Goal: Information Seeking & Learning: Learn about a topic

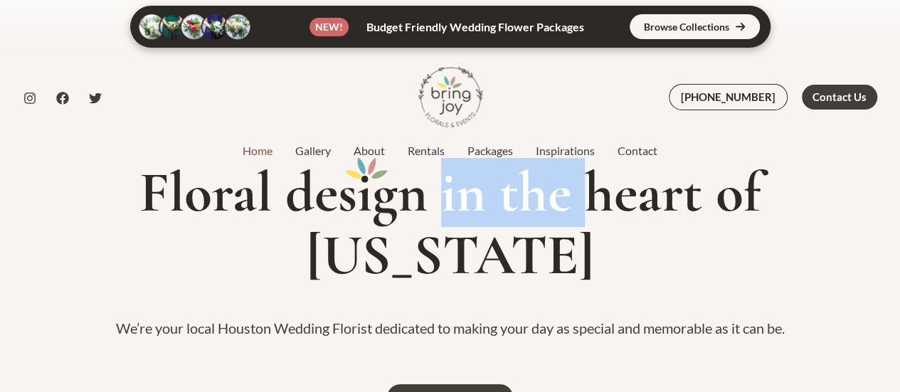
drag, startPoint x: 0, startPoint y: 0, endPoint x: 516, endPoint y: 218, distance: 560.2
click at [516, 218] on h1 "Floral des i gn in the heart of [US_STATE]" at bounding box center [450, 224] width 866 height 125
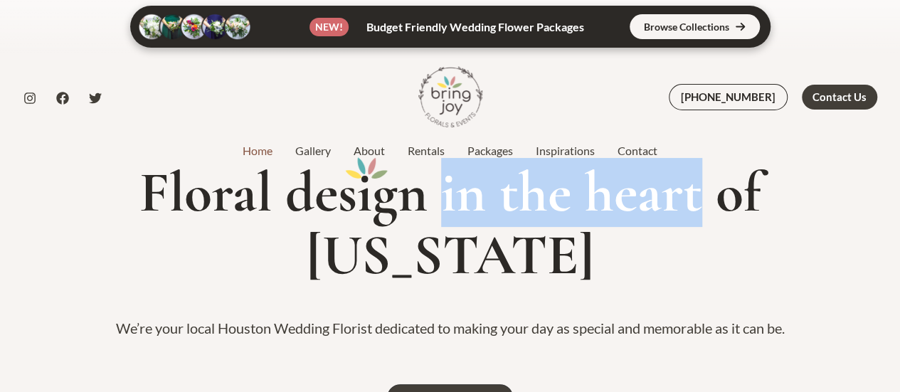
click at [516, 218] on h1 "Floral des i gn in the heart of [US_STATE]" at bounding box center [450, 224] width 866 height 125
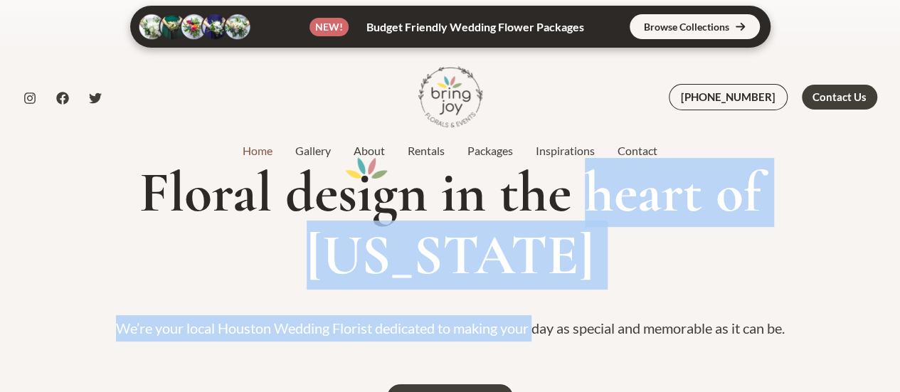
drag, startPoint x: 516, startPoint y: 218, endPoint x: 532, endPoint y: 270, distance: 54.3
click at [532, 270] on div "Floral des i gn in the heart of [US_STATE] We’re your local Houston Wedding Flo…" at bounding box center [450, 297] width 900 height 270
click at [501, 152] on link "Packages" at bounding box center [490, 150] width 68 height 17
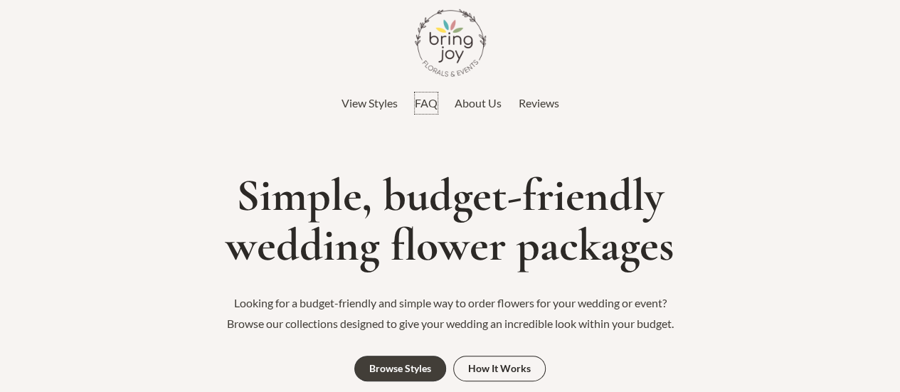
click at [421, 101] on span "FAQ" at bounding box center [426, 103] width 23 height 14
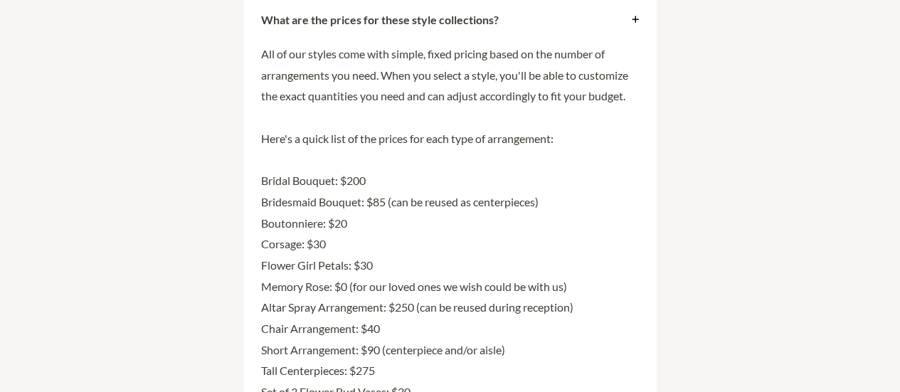
scroll to position [3238, 0]
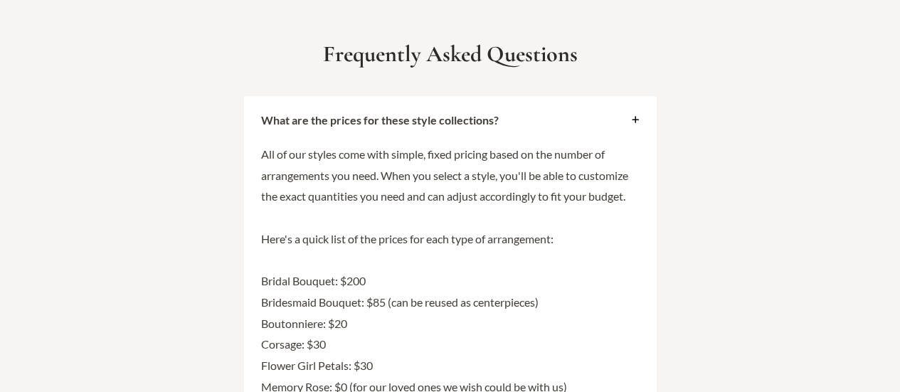
drag, startPoint x: 376, startPoint y: 105, endPoint x: 519, endPoint y: 136, distance: 147.1
drag, startPoint x: 519, startPoint y: 136, endPoint x: 380, endPoint y: 97, distance: 144.7
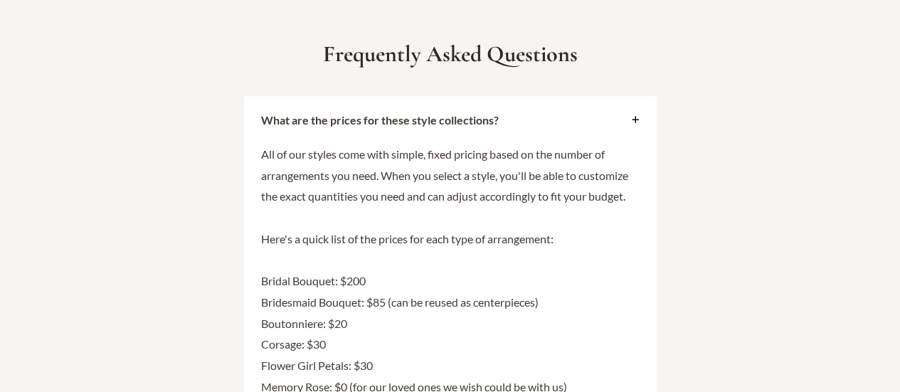
drag, startPoint x: 380, startPoint y: 97, endPoint x: 455, endPoint y: 179, distance: 110.3
drag, startPoint x: 455, startPoint y: 179, endPoint x: 401, endPoint y: 106, distance: 90.5
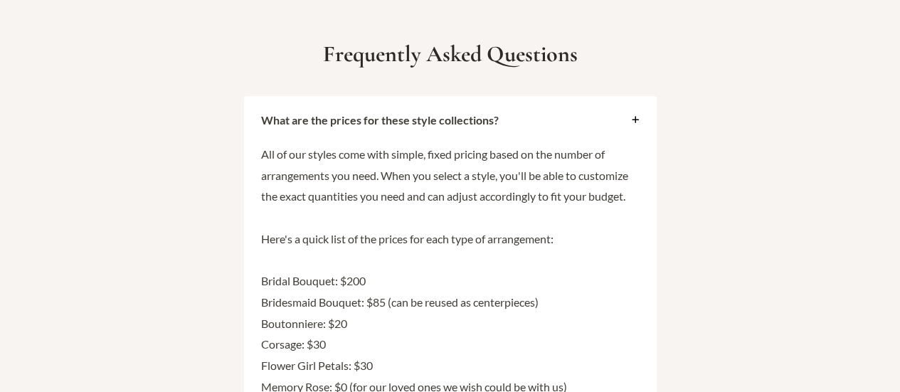
drag, startPoint x: 401, startPoint y: 106, endPoint x: 466, endPoint y: 197, distance: 112.2
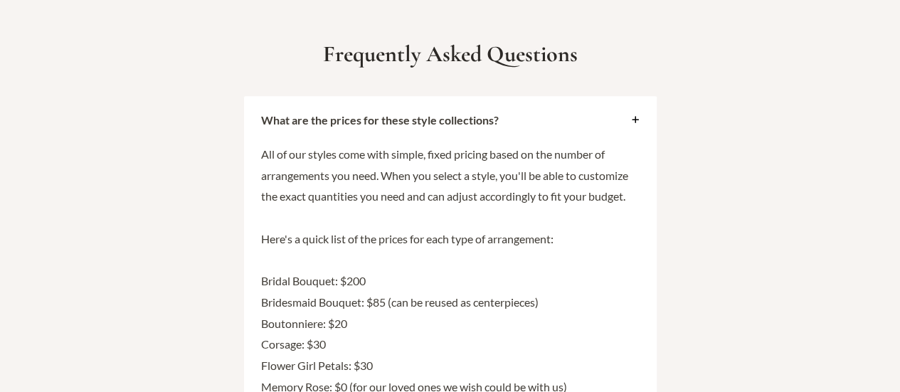
drag, startPoint x: 466, startPoint y: 197, endPoint x: 398, endPoint y: 110, distance: 110.6
drag, startPoint x: 398, startPoint y: 110, endPoint x: 461, endPoint y: 218, distance: 125.6
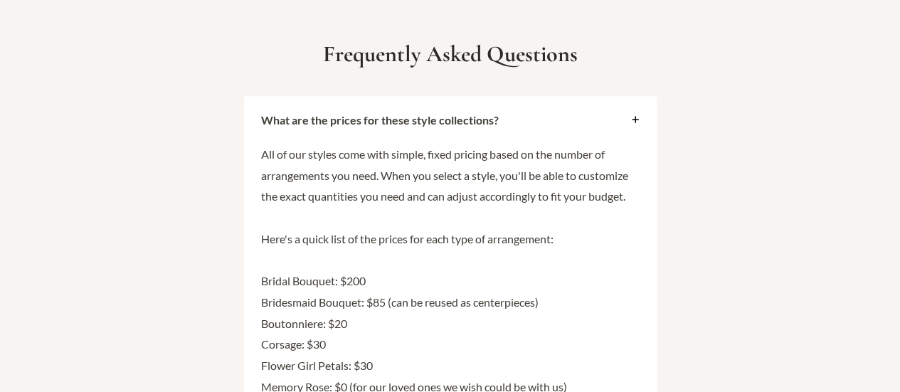
drag, startPoint x: 461, startPoint y: 218, endPoint x: 396, endPoint y: 107, distance: 128.9
drag, startPoint x: 396, startPoint y: 107, endPoint x: 358, endPoint y: 91, distance: 41.1
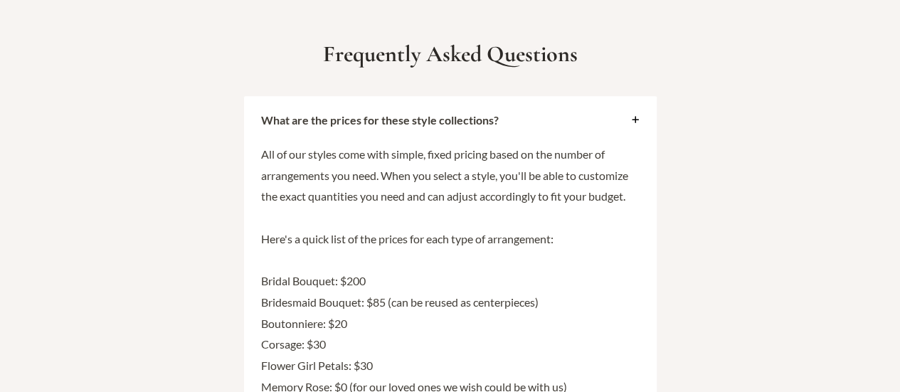
drag, startPoint x: 358, startPoint y: 91, endPoint x: 416, endPoint y: 169, distance: 96.6
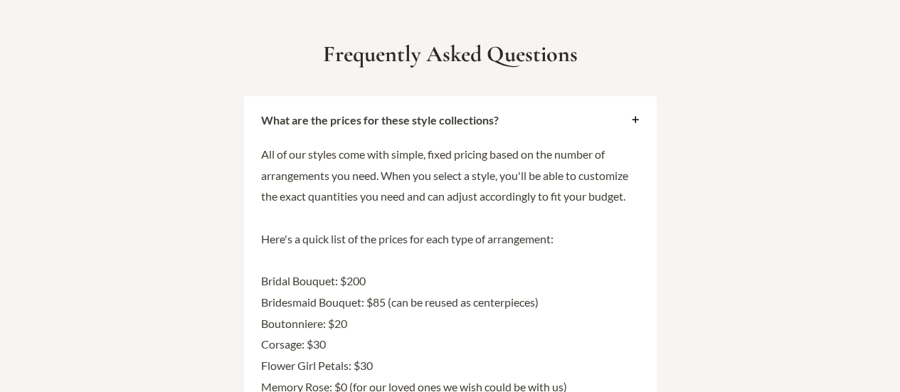
drag, startPoint x: 416, startPoint y: 169, endPoint x: 361, endPoint y: 64, distance: 118.1
drag, startPoint x: 361, startPoint y: 64, endPoint x: 494, endPoint y: 257, distance: 234.3
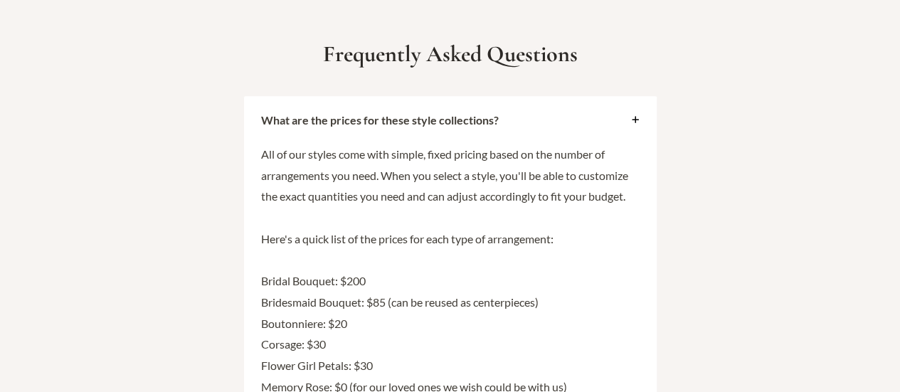
drag, startPoint x: 494, startPoint y: 257, endPoint x: 430, endPoint y: 107, distance: 162.3
drag, startPoint x: 430, startPoint y: 107, endPoint x: 511, endPoint y: 245, distance: 159.8
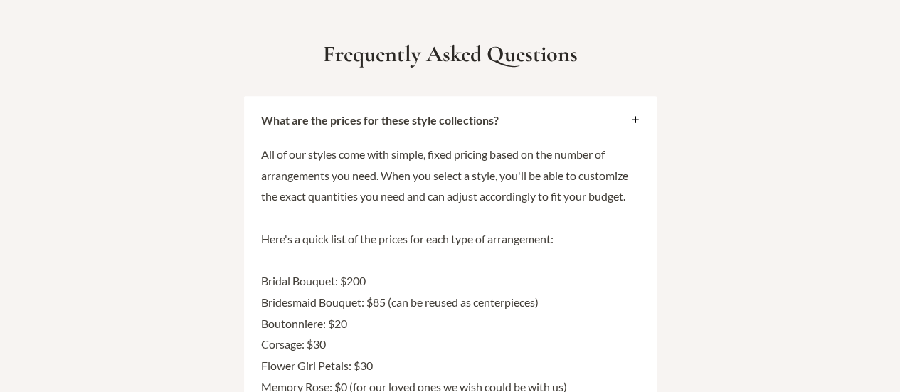
drag, startPoint x: 511, startPoint y: 245, endPoint x: 444, endPoint y: 113, distance: 148.3
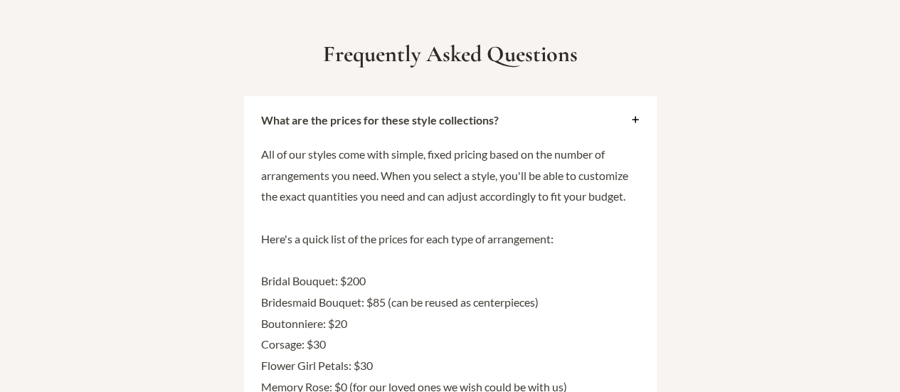
drag, startPoint x: 444, startPoint y: 113, endPoint x: 552, endPoint y: 265, distance: 186.8
drag, startPoint x: 552, startPoint y: 265, endPoint x: 436, endPoint y: 176, distance: 146.6
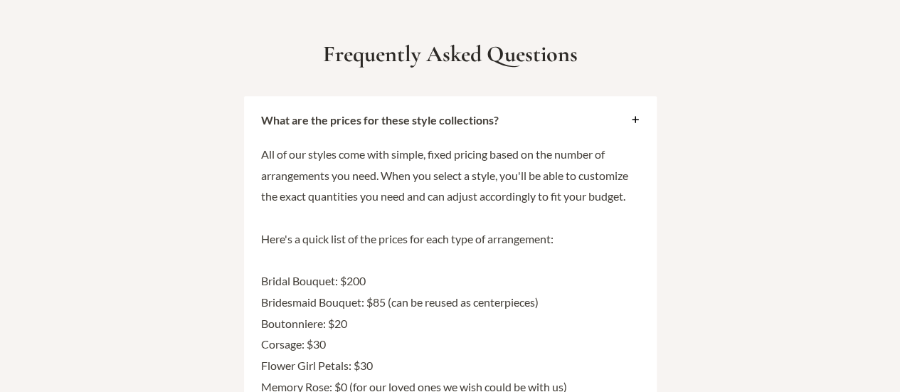
drag, startPoint x: 436, startPoint y: 176, endPoint x: 599, endPoint y: 254, distance: 180.8
drag, startPoint x: 599, startPoint y: 254, endPoint x: 404, endPoint y: 98, distance: 249.6
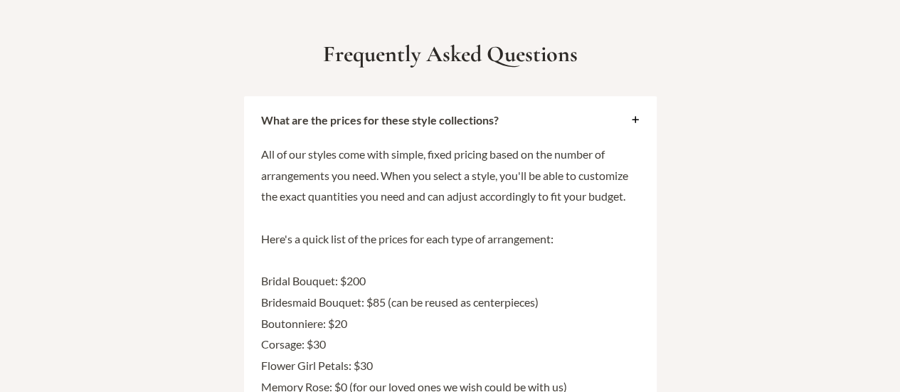
drag, startPoint x: 404, startPoint y: 98, endPoint x: 548, endPoint y: 255, distance: 213.0
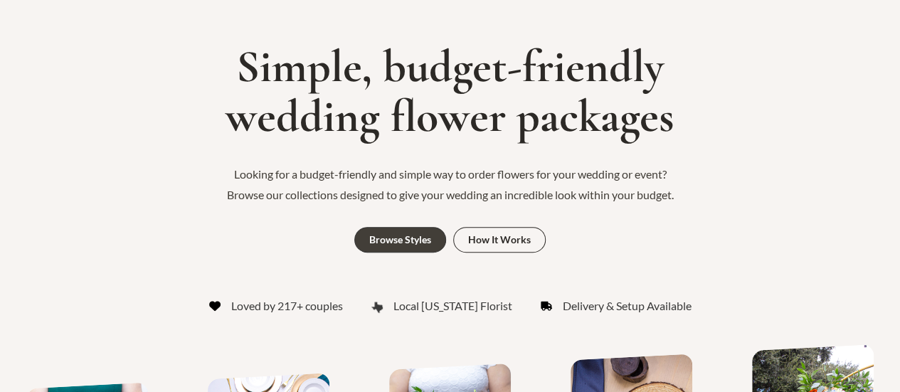
scroll to position [130, 0]
